Goal: Navigation & Orientation: Find specific page/section

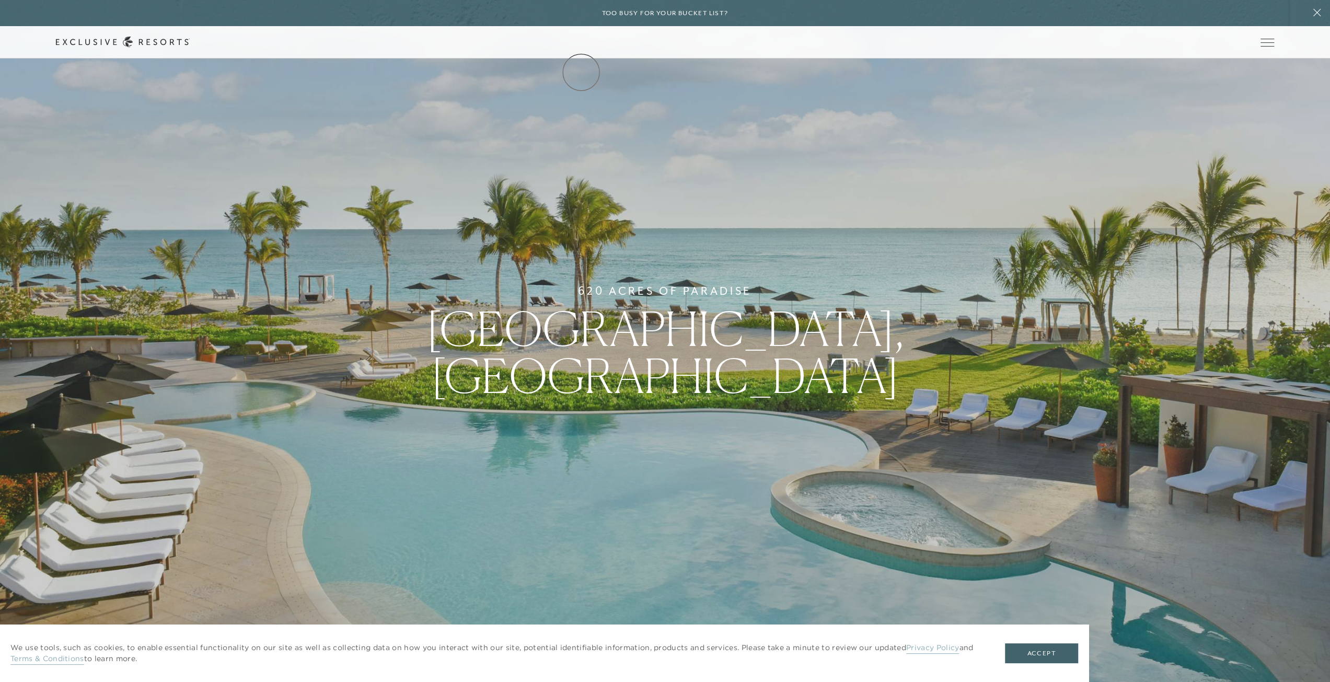
click at [0, 0] on link "The Collection" at bounding box center [0, 0] width 0 height 0
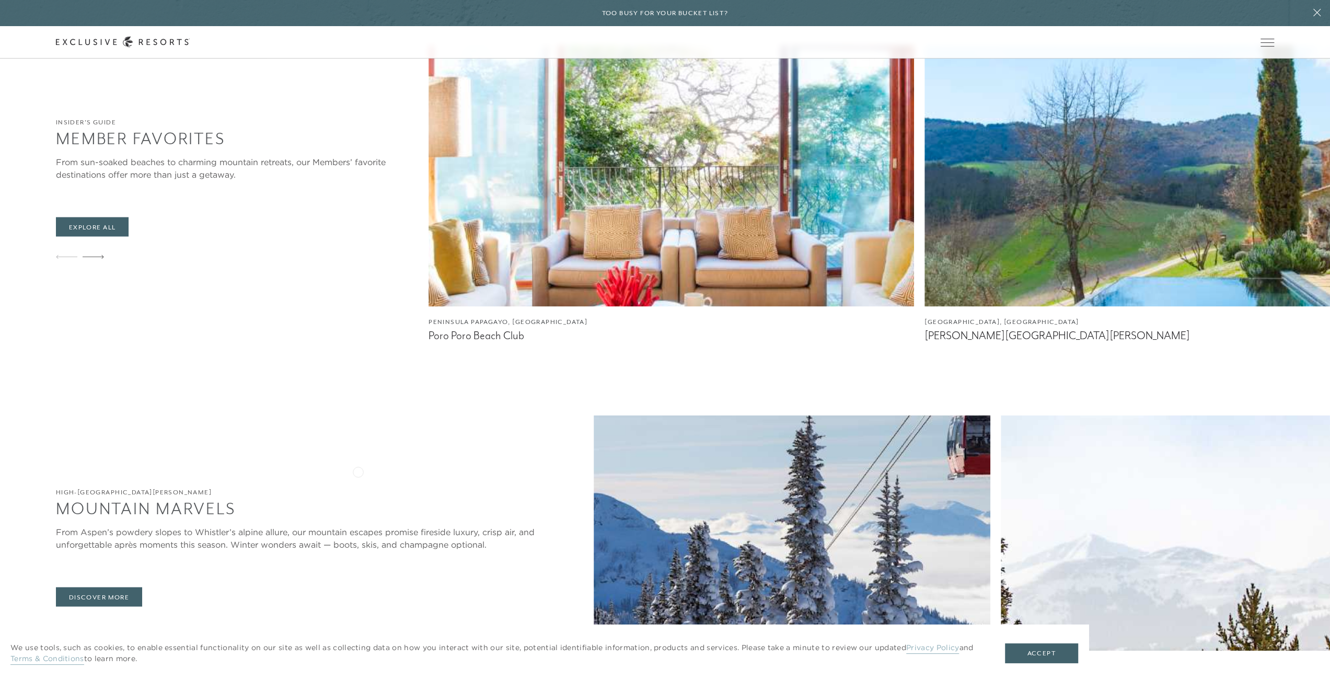
scroll to position [1986, 0]
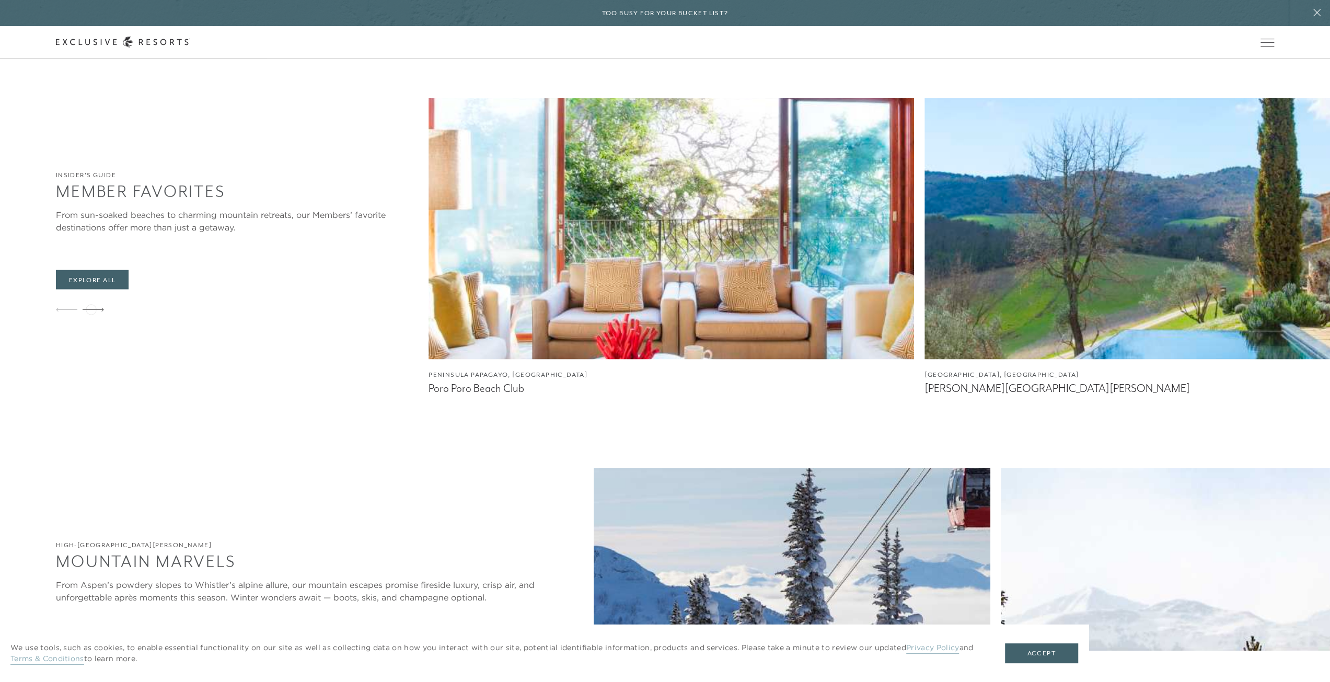
click at [91, 308] on icon at bounding box center [93, 309] width 21 height 4
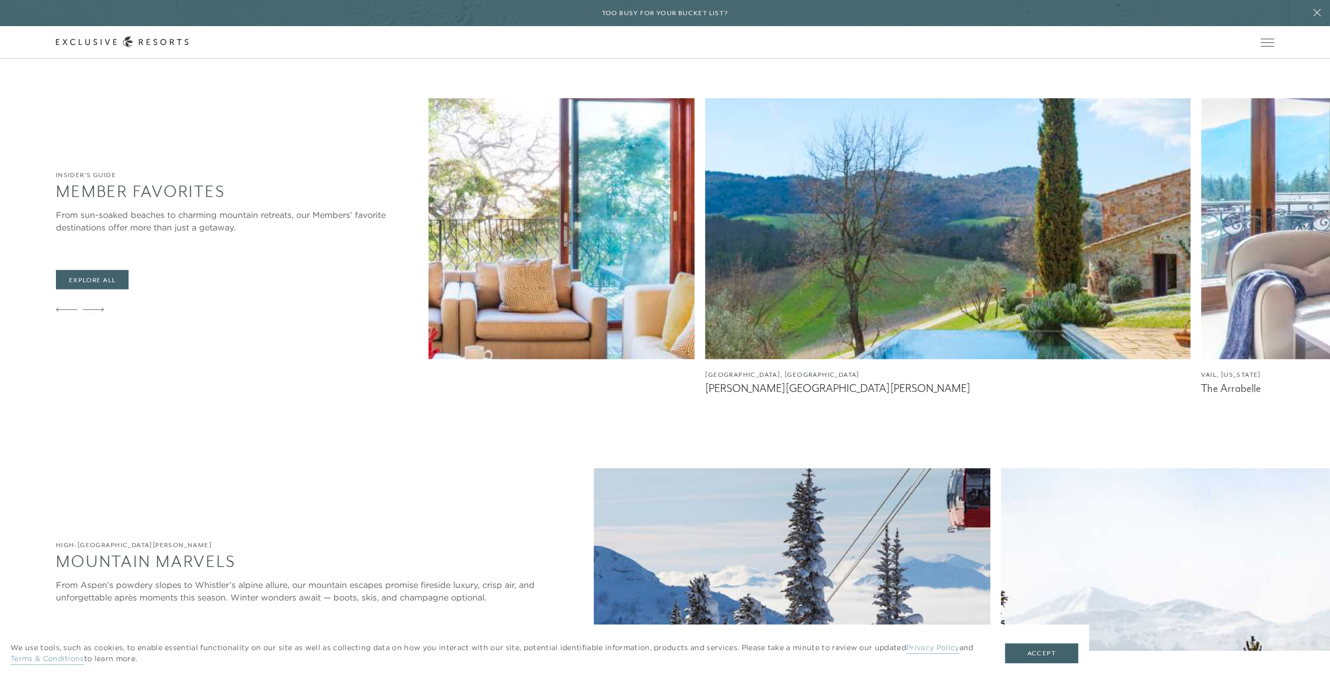
click at [91, 308] on icon at bounding box center [93, 309] width 21 height 4
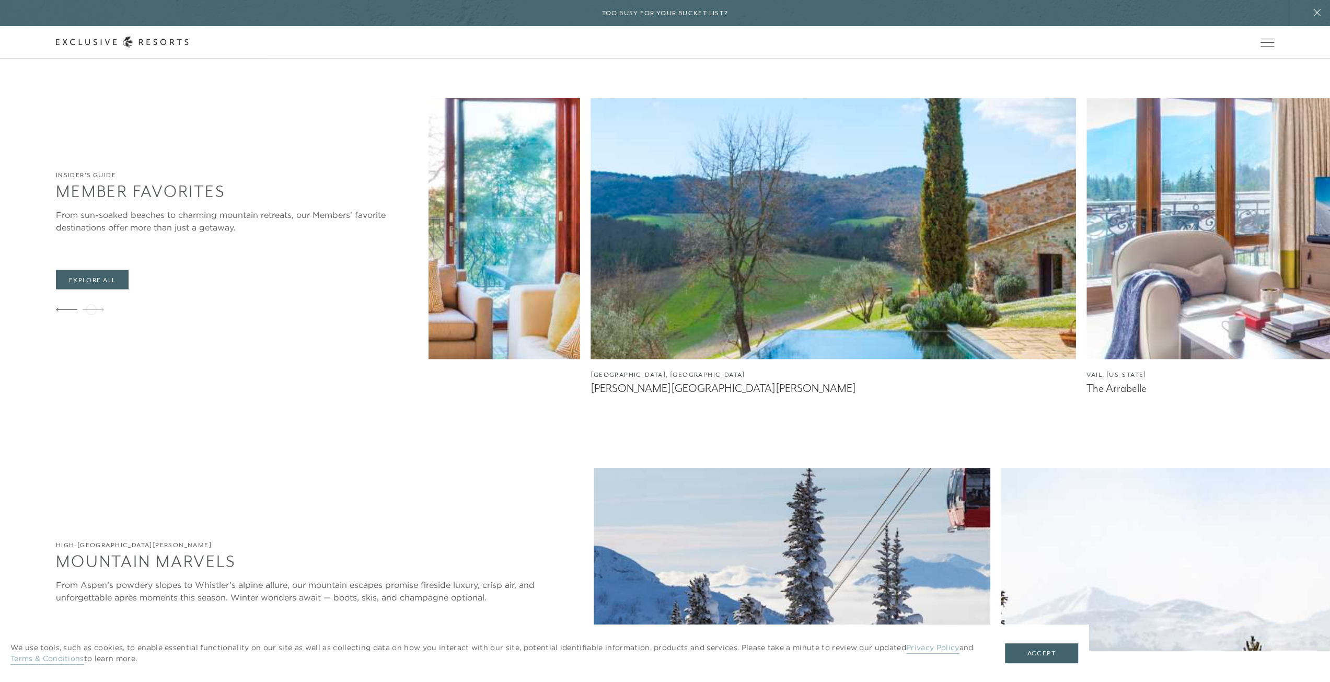
click at [91, 308] on icon at bounding box center [93, 309] width 21 height 4
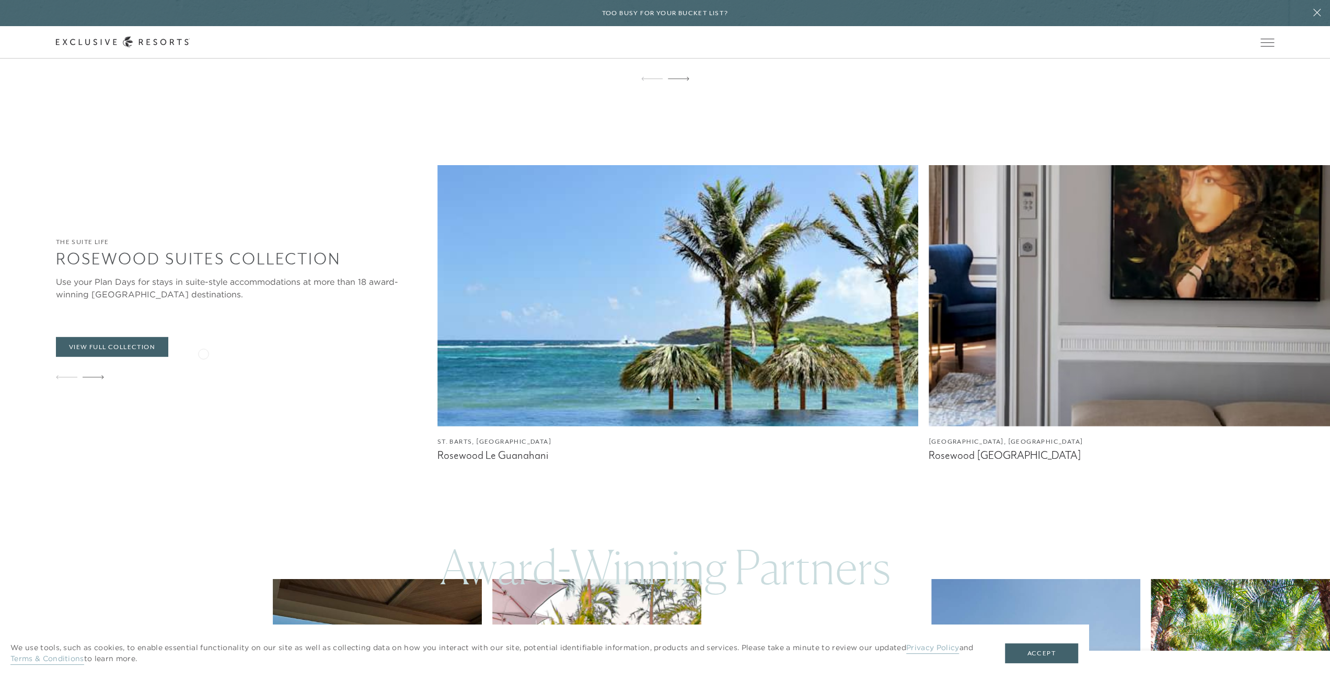
scroll to position [2978, 0]
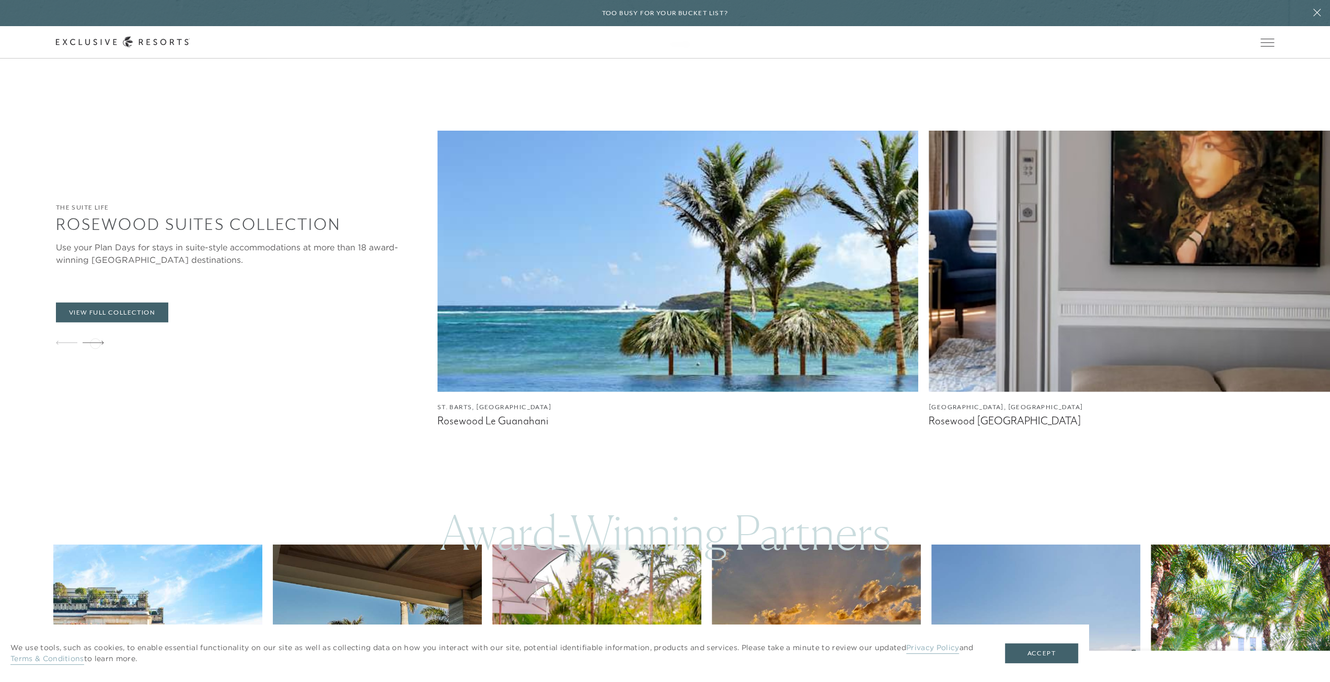
click at [95, 342] on icon at bounding box center [93, 343] width 21 height 4
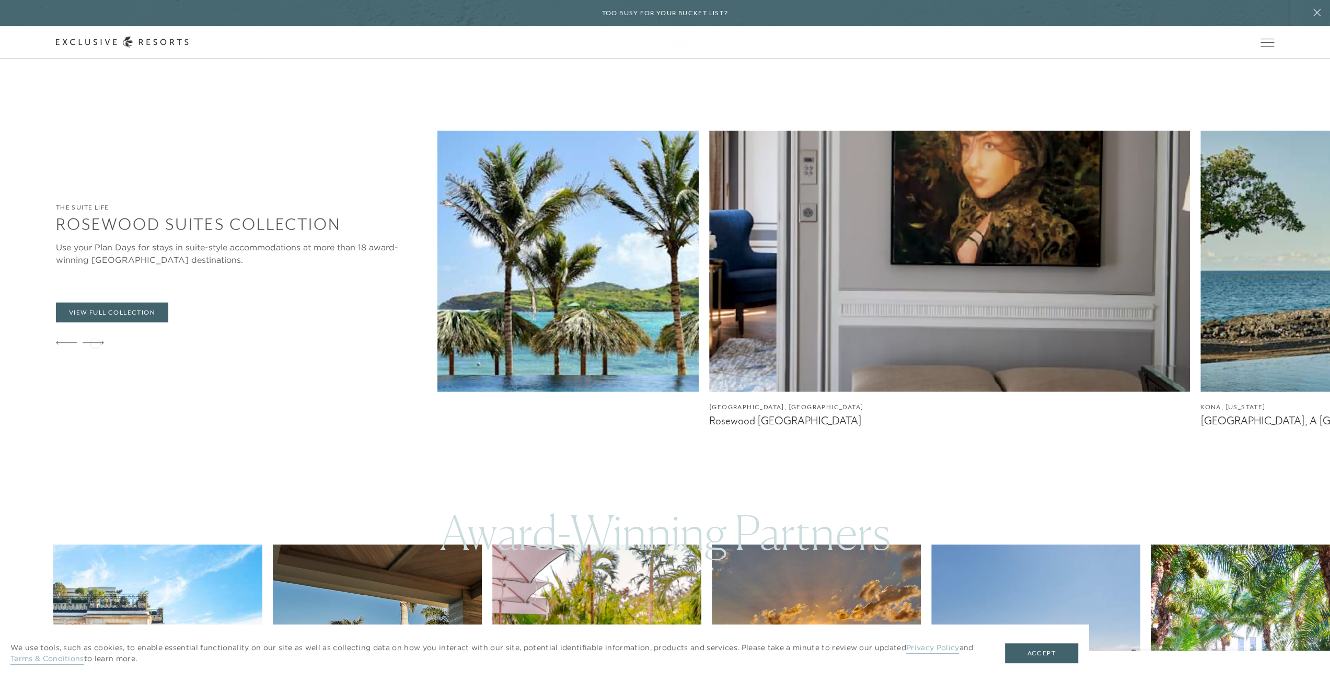
click at [95, 342] on icon at bounding box center [93, 343] width 21 height 4
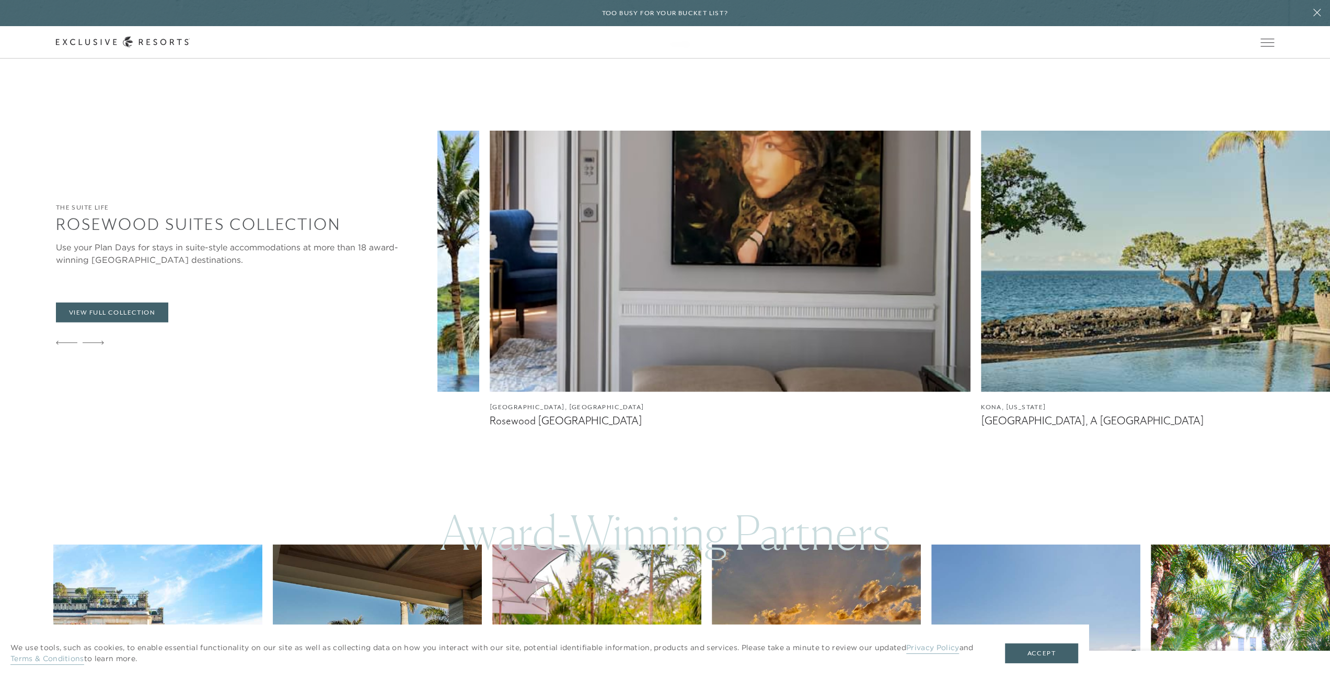
click at [95, 342] on icon at bounding box center [93, 343] width 21 height 4
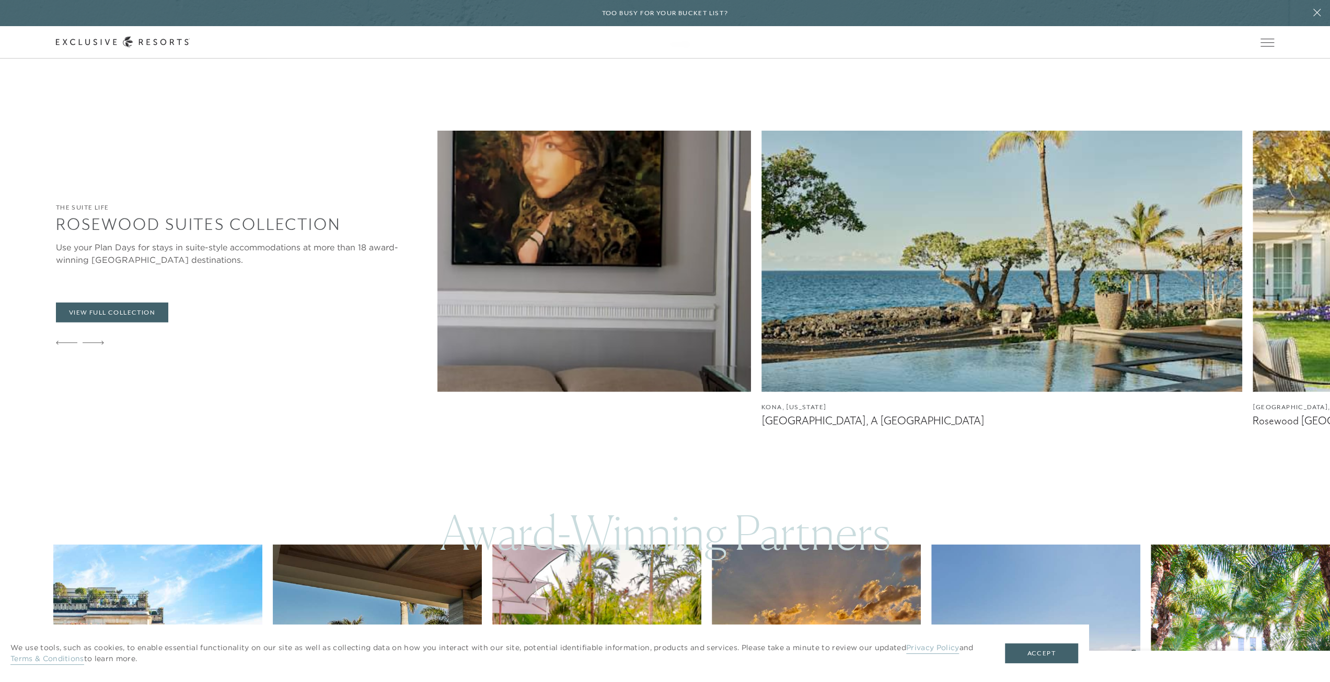
click at [95, 342] on icon at bounding box center [93, 343] width 21 height 4
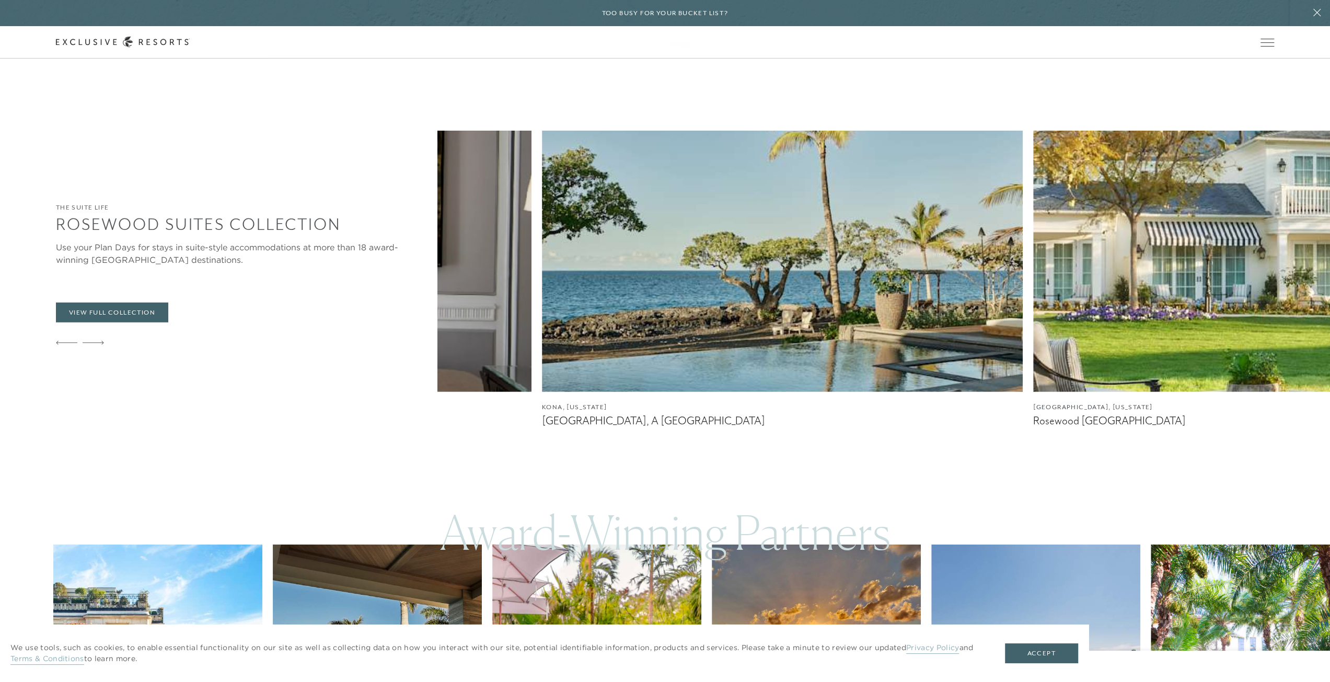
click at [95, 342] on icon at bounding box center [93, 343] width 21 height 4
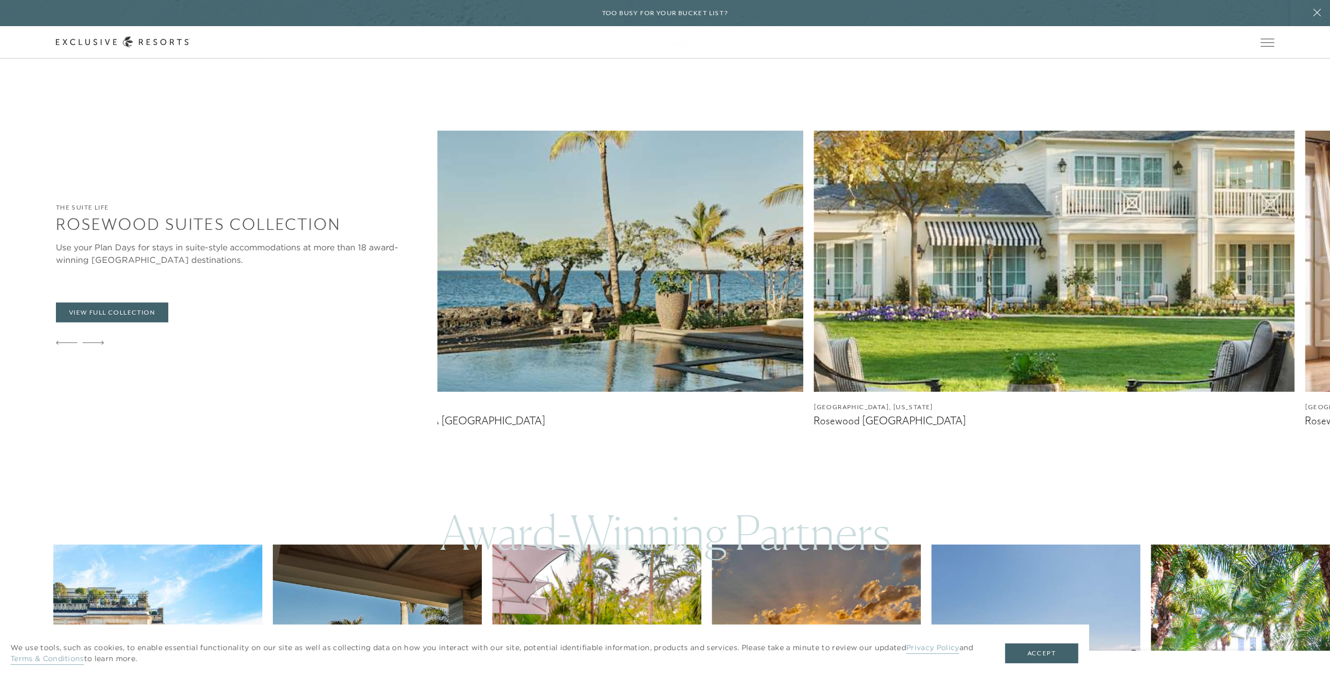
click at [95, 342] on icon at bounding box center [93, 343] width 21 height 4
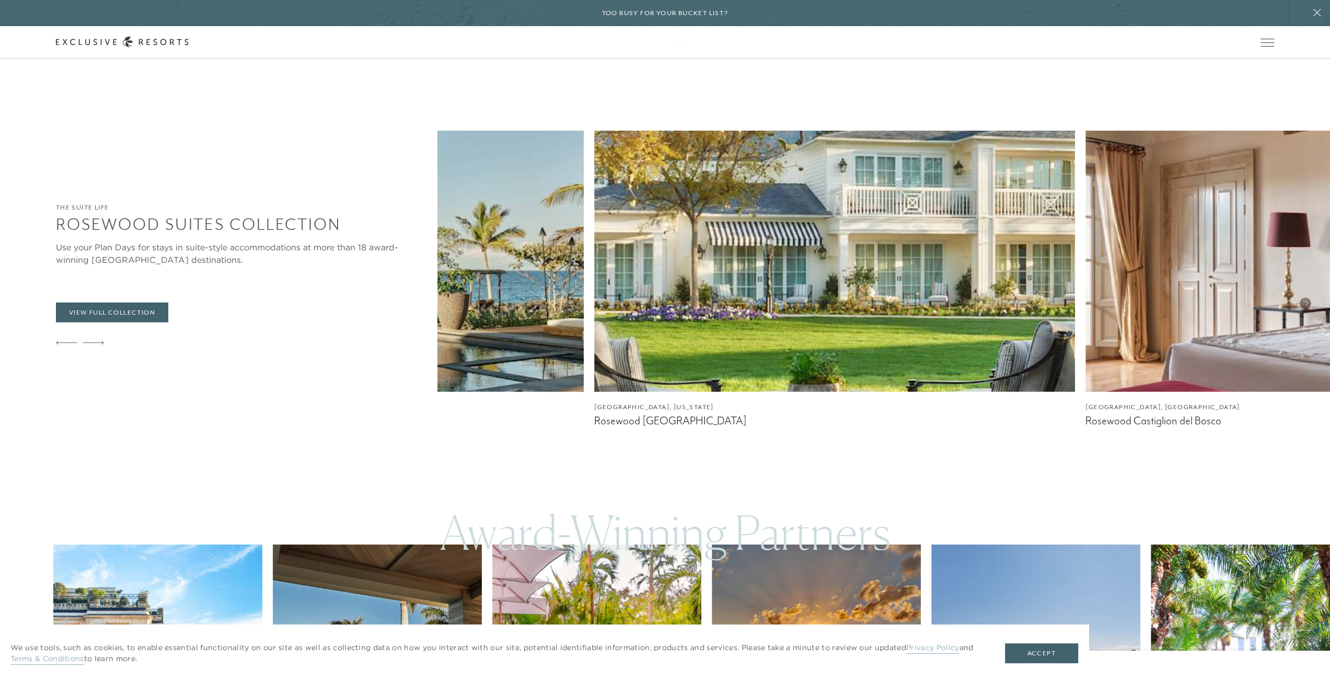
click at [95, 342] on icon at bounding box center [93, 343] width 21 height 4
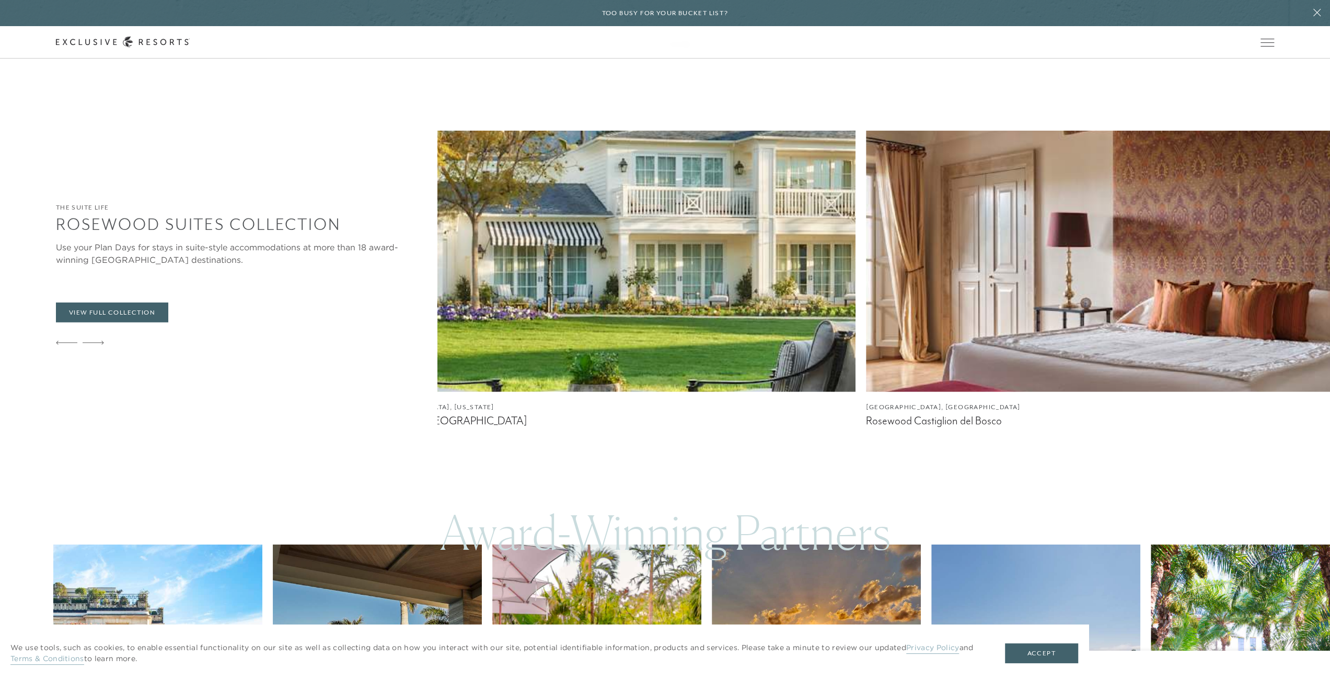
click at [95, 342] on icon at bounding box center [93, 343] width 21 height 4
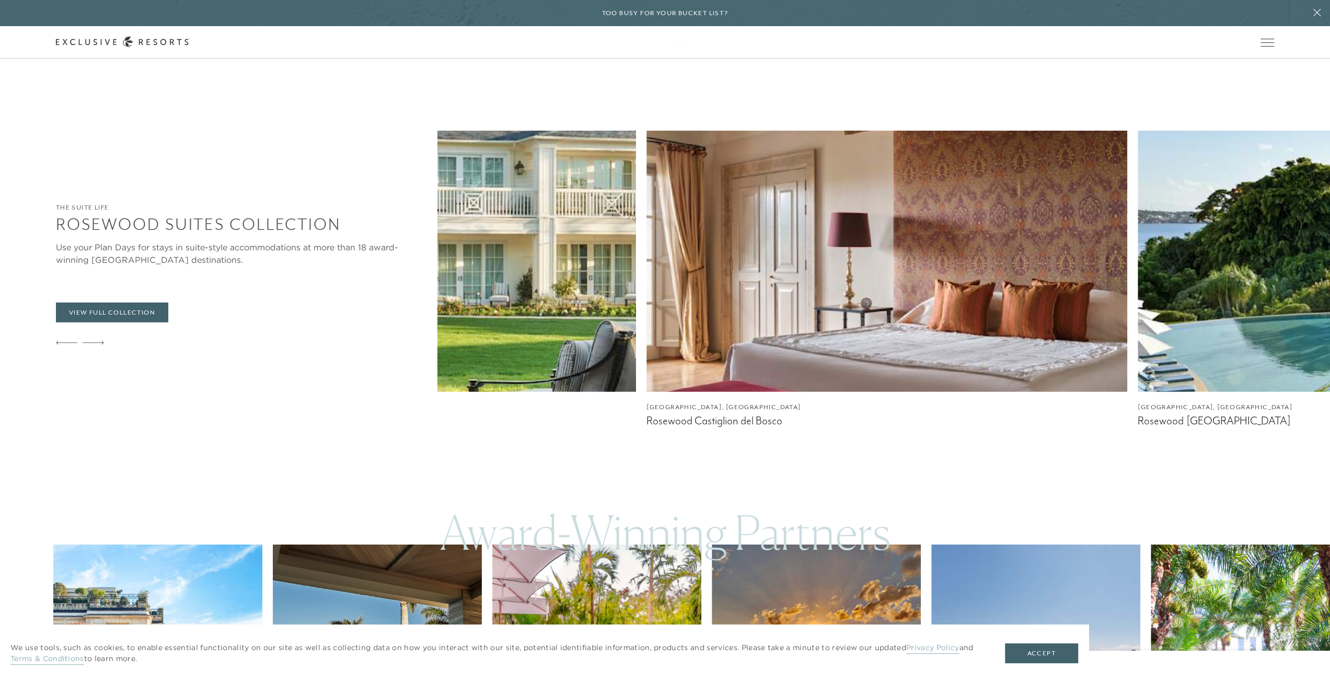
click at [95, 342] on icon at bounding box center [93, 343] width 21 height 4
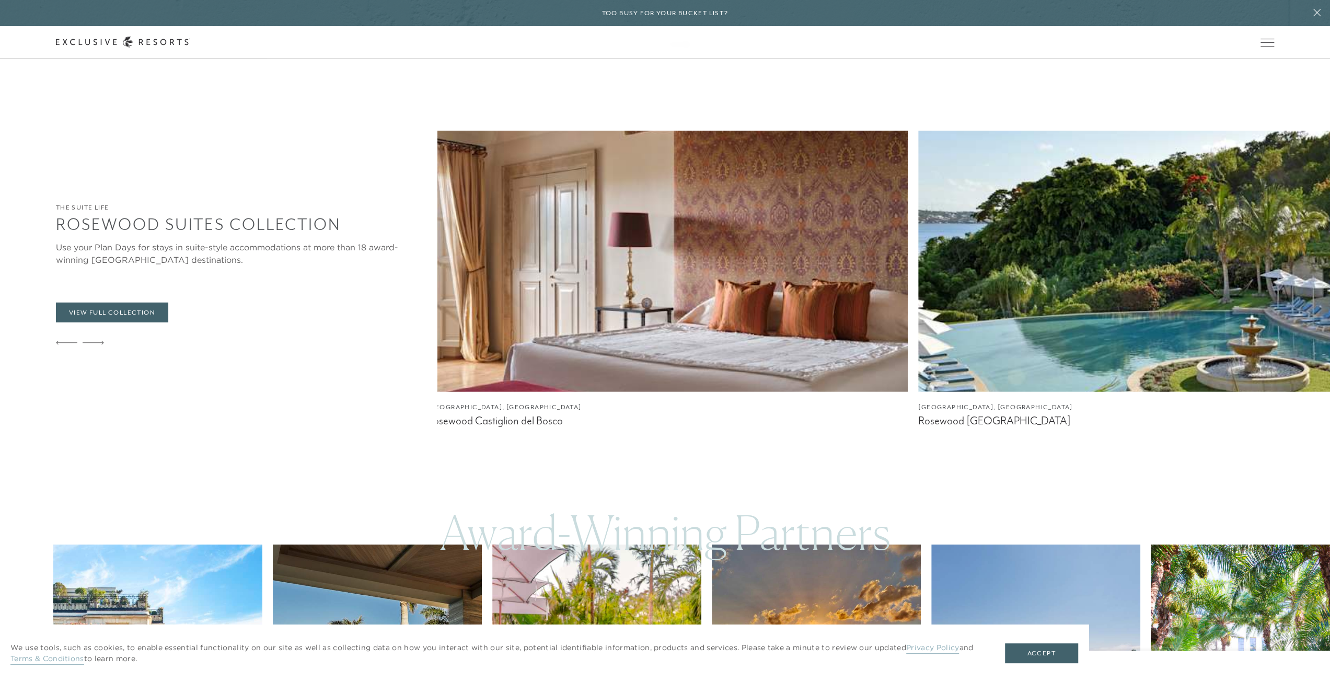
click at [95, 342] on icon at bounding box center [93, 343] width 21 height 4
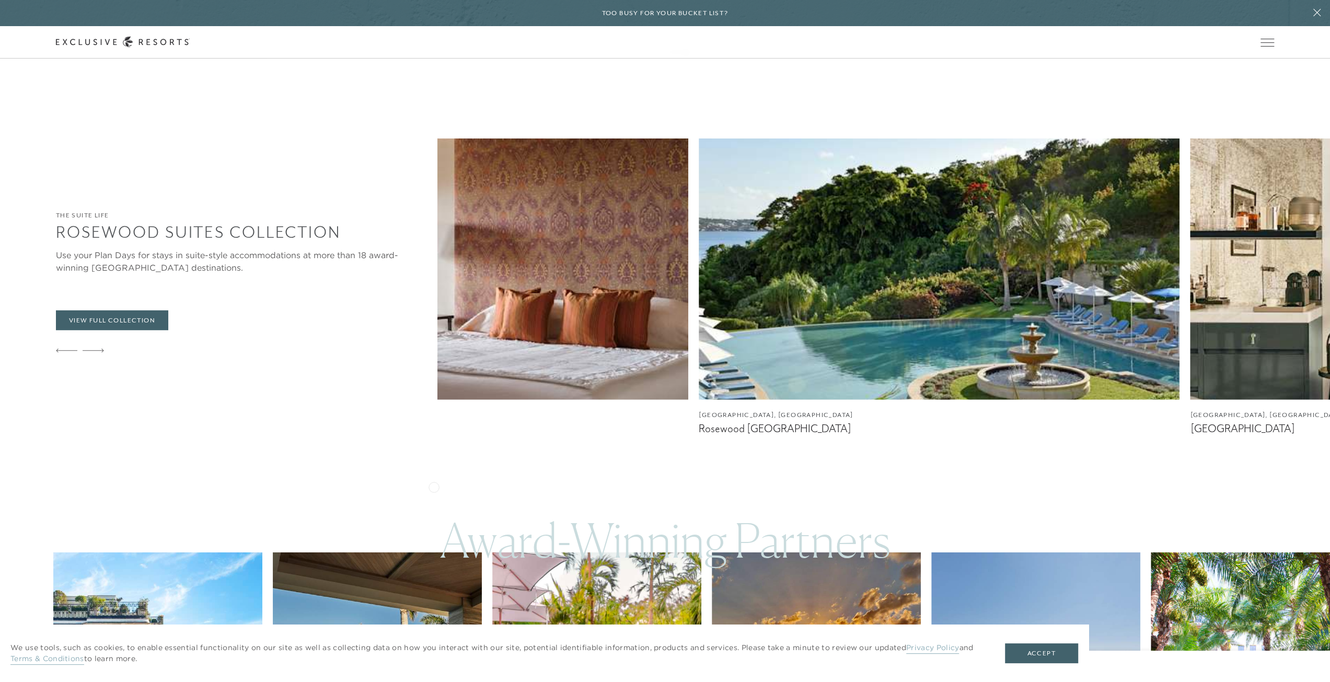
scroll to position [2964, 0]
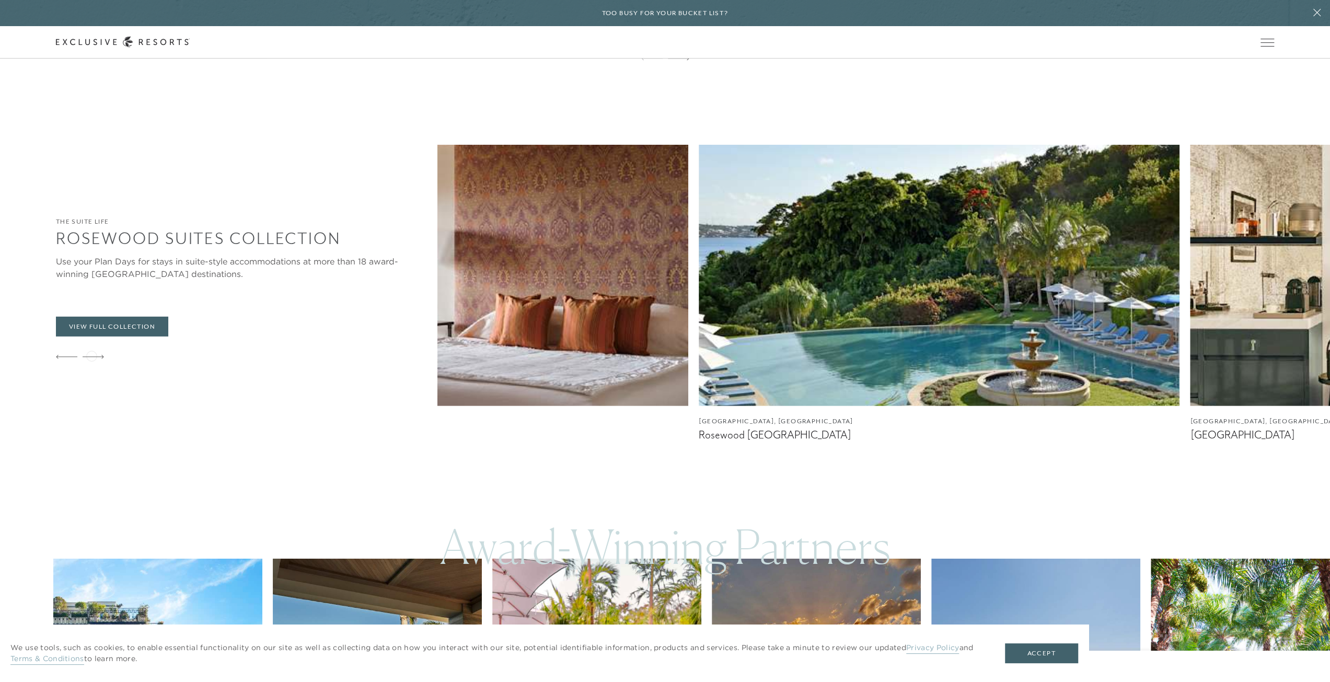
click at [91, 355] on icon at bounding box center [93, 357] width 21 height 4
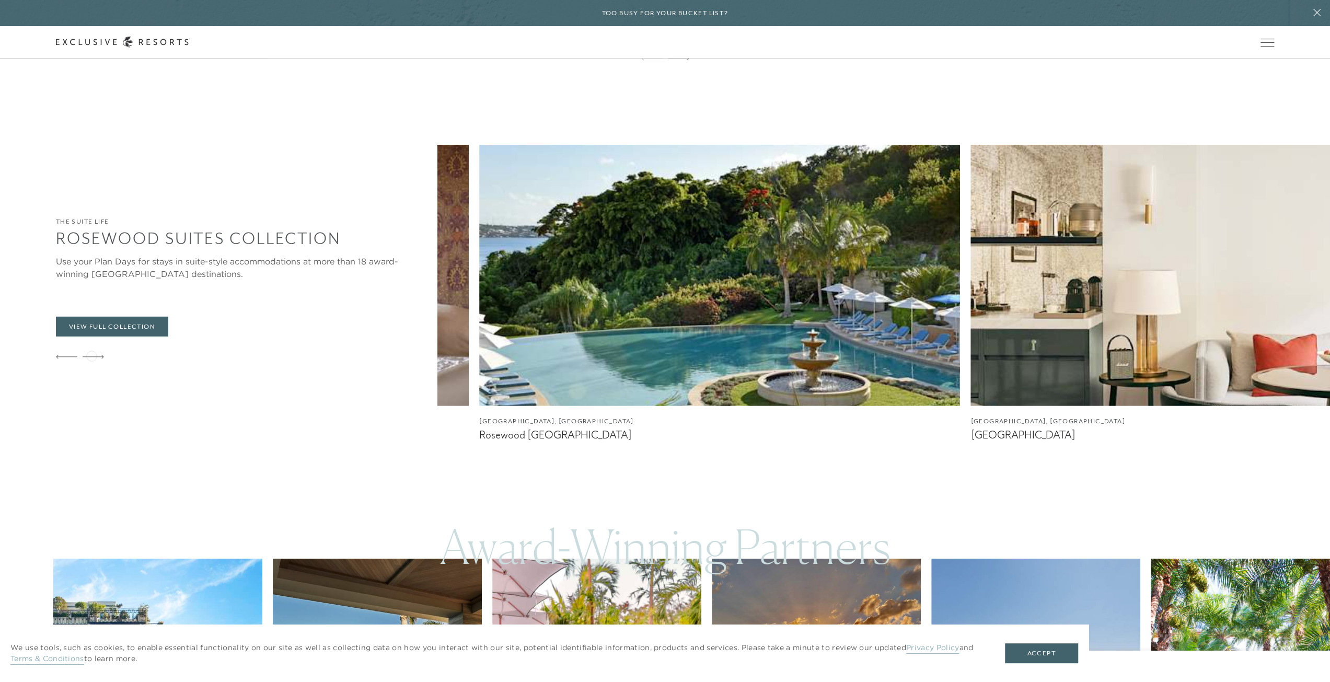
click at [91, 355] on icon at bounding box center [93, 357] width 21 height 4
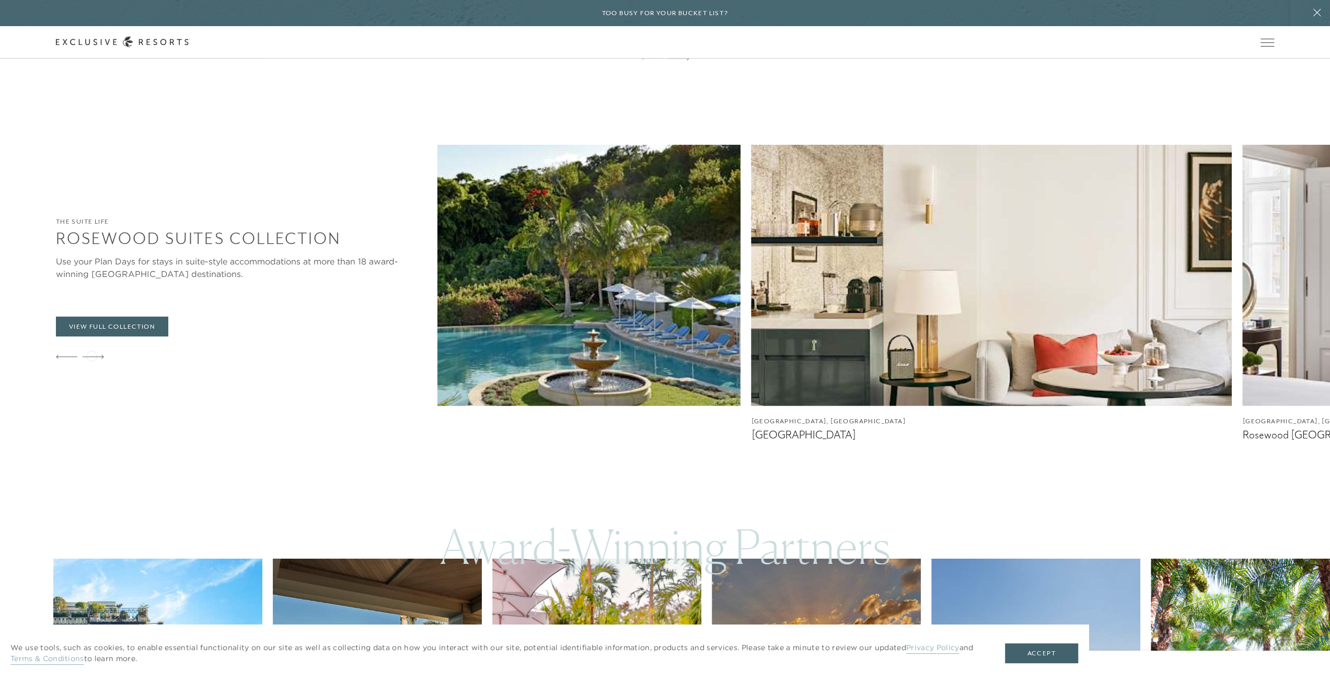
click at [91, 355] on icon at bounding box center [93, 357] width 21 height 4
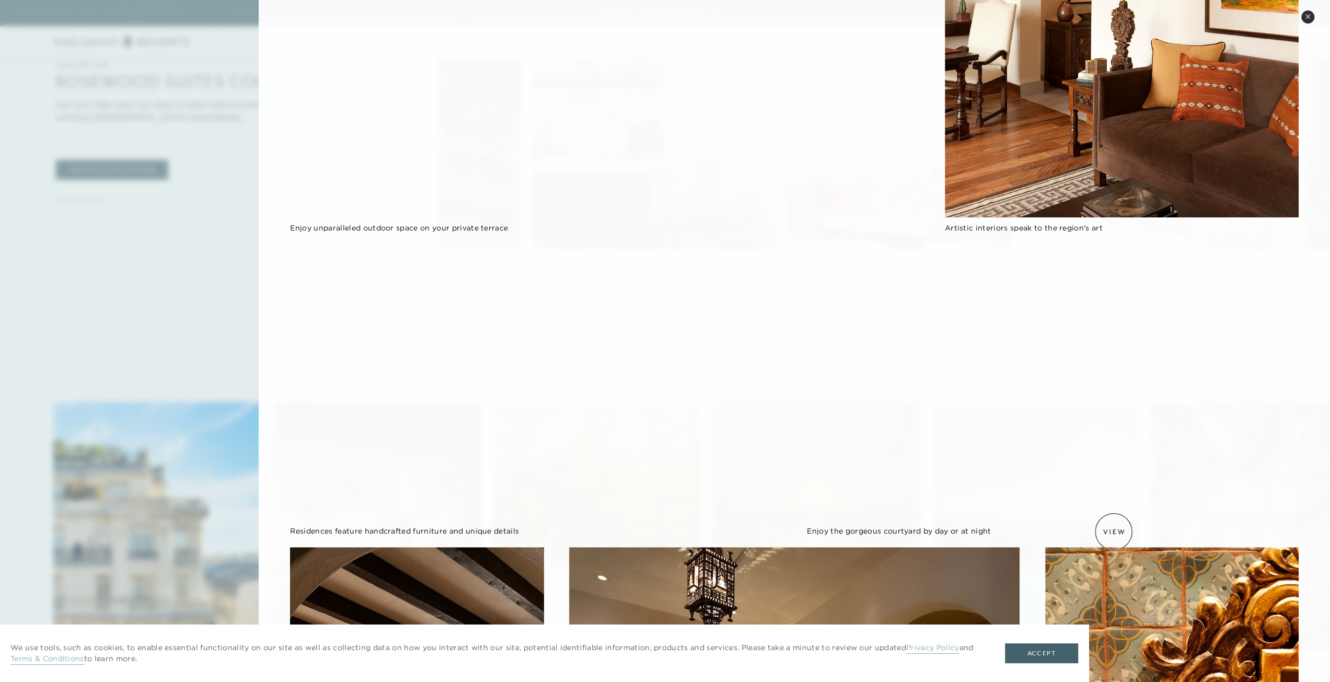
scroll to position [261, 0]
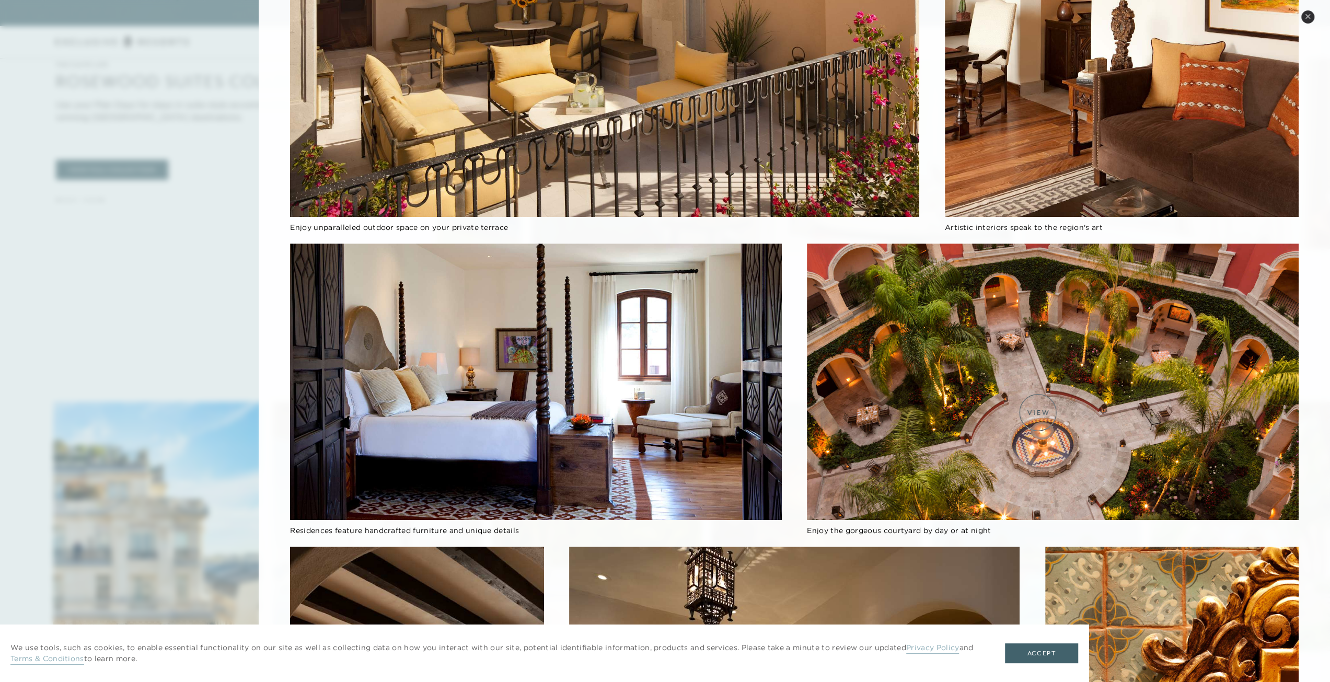
click at [1038, 412] on img at bounding box center [1053, 381] width 492 height 276
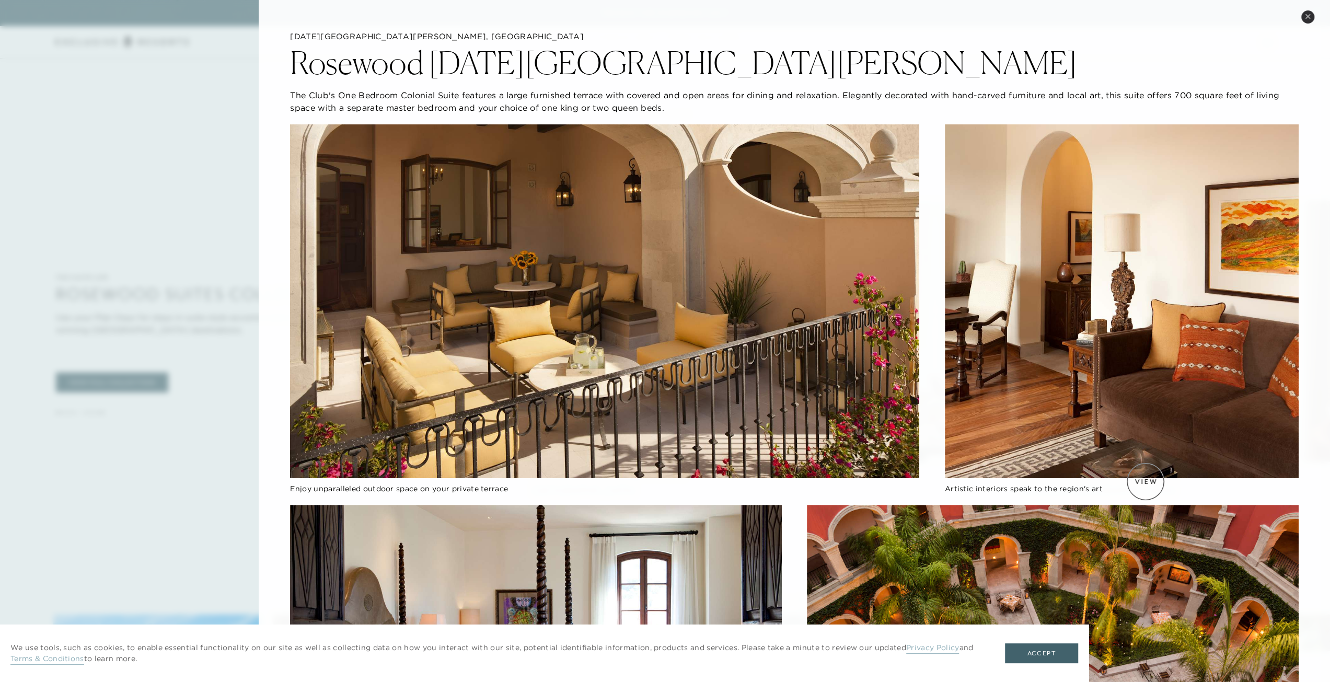
scroll to position [2546, 0]
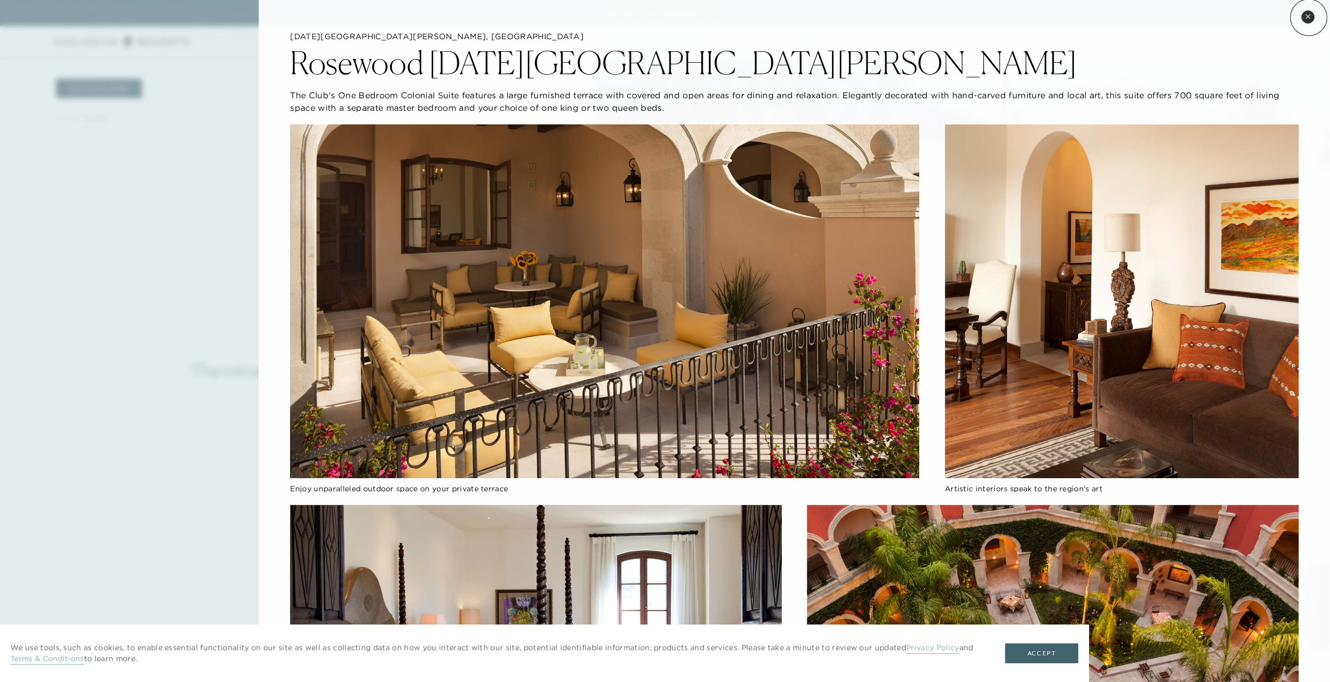
click at [1308, 17] on icon at bounding box center [1307, 16] width 4 height 4
